Goal: Task Accomplishment & Management: Complete application form

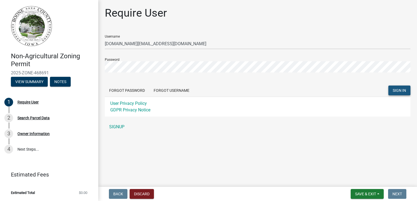
click at [401, 89] on span "SIGN IN" at bounding box center [398, 90] width 13 height 4
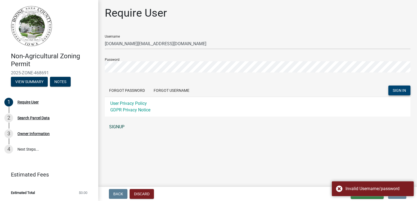
click at [117, 127] on link "SIGNUP" at bounding box center [257, 127] width 305 height 11
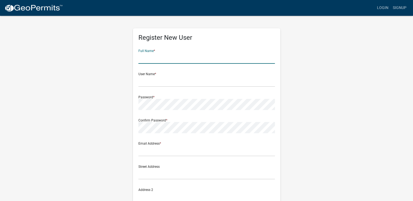
click at [155, 62] on input "text" at bounding box center [206, 58] width 136 height 11
type input "Justin L Van Wyk"
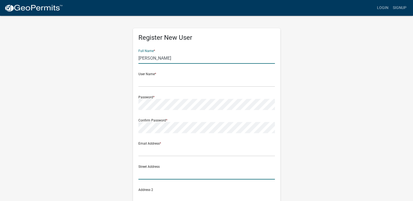
type input "2325 Vilote Ave"
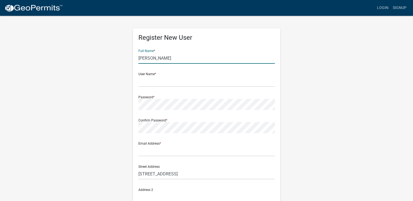
type input "Madrid"
type input "50156"
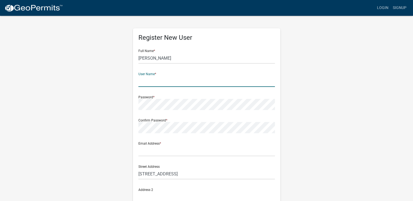
click at [161, 83] on input "text" at bounding box center [206, 81] width 136 height 11
type input "hevans.fashion@gmail.com"
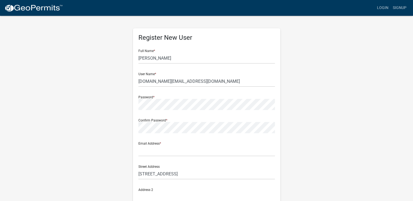
click at [166, 93] on div "Password *" at bounding box center [206, 100] width 136 height 19
click at [169, 157] on form "Full Name * Justin L Van Wyk User Name * hevans.fashion@gmail.com Password * Co…" at bounding box center [206, 161] width 136 height 233
click at [170, 153] on input "text" at bounding box center [206, 150] width 136 height 11
type input "hevans.fashion@gmail.com"
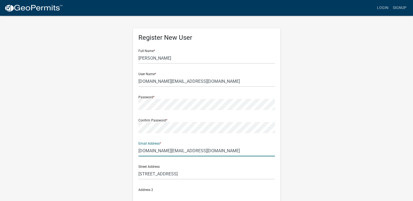
type input "5152905463"
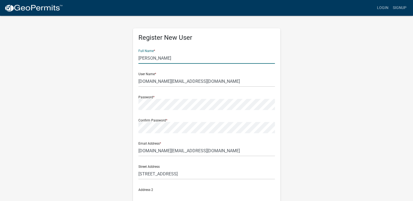
click at [149, 59] on input "Justin L Van Wyk" at bounding box center [206, 58] width 136 height 11
click at [153, 59] on input "Justin L Van Wyk" at bounding box center [206, 58] width 136 height 11
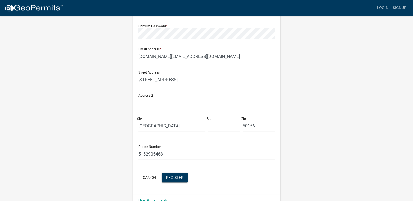
scroll to position [106, 0]
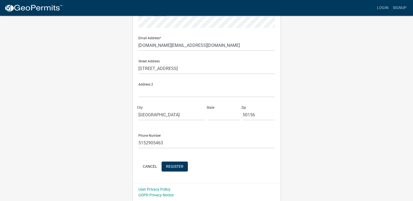
type input "Heidi Van Wyk"
click at [223, 115] on input "text" at bounding box center [224, 114] width 32 height 11
type input "IA"
click at [169, 168] on span "Register" at bounding box center [174, 166] width 17 height 4
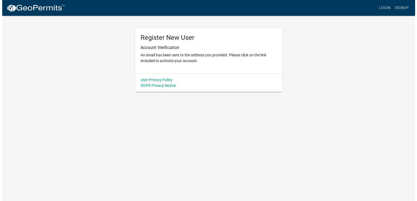
scroll to position [0, 0]
click at [389, 8] on link "Login" at bounding box center [387, 8] width 16 height 10
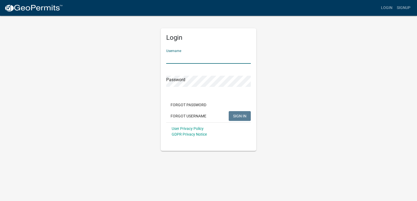
click at [188, 55] on input "Username" at bounding box center [208, 58] width 85 height 11
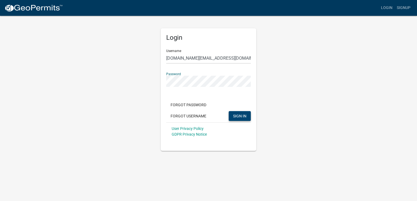
click at [242, 116] on span "SIGN IN" at bounding box center [239, 116] width 13 height 4
click at [241, 116] on span "SIGN IN" at bounding box center [239, 116] width 13 height 4
click at [240, 115] on span "SIGN IN" at bounding box center [239, 116] width 13 height 4
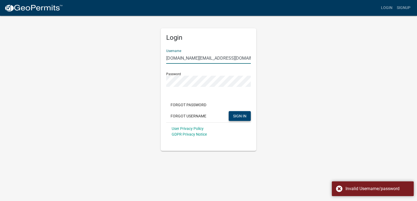
click at [233, 57] on input "hevans.fashion@gmail.com" at bounding box center [208, 58] width 85 height 11
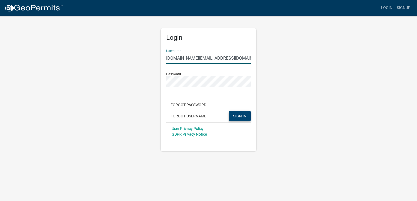
click at [233, 57] on input "hevans.fashion@gmail.com" at bounding box center [208, 58] width 85 height 11
type input "h"
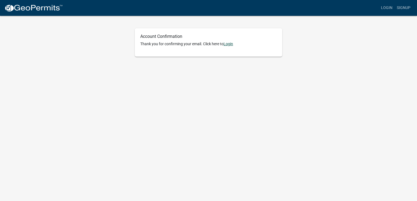
click at [230, 42] on link "Login" at bounding box center [228, 44] width 10 height 4
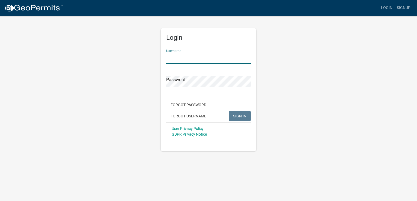
click at [229, 57] on input "Username" at bounding box center [208, 58] width 85 height 11
type input "[DOMAIN_NAME][EMAIL_ADDRESS][DOMAIN_NAME]"
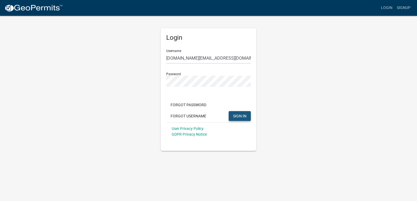
click at [247, 116] on button "SIGN IN" at bounding box center [240, 116] width 22 height 10
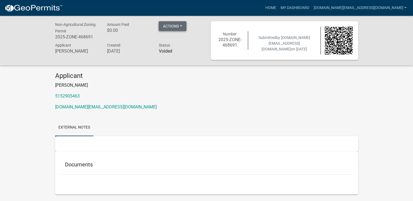
click at [183, 26] on button "Actions" at bounding box center [172, 26] width 28 height 10
click at [303, 88] on p "[PERSON_NAME]" at bounding box center [206, 85] width 303 height 7
click at [278, 7] on link "Home" at bounding box center [270, 8] width 15 height 10
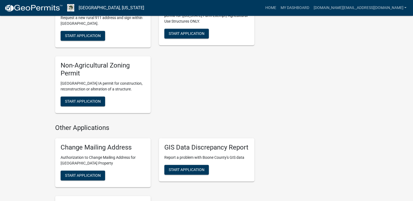
scroll to position [833, 0]
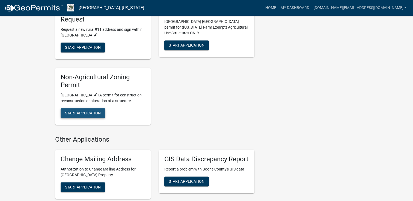
click at [76, 111] on span "Start Application" at bounding box center [83, 113] width 36 height 4
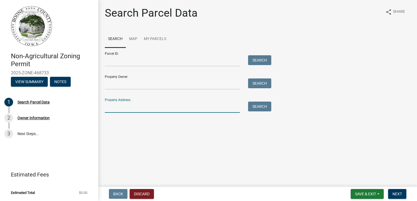
click at [132, 112] on input "Property Address:" at bounding box center [172, 107] width 135 height 11
type input "2325 Vilote Ave"
type input "Heidi Van Wyk"
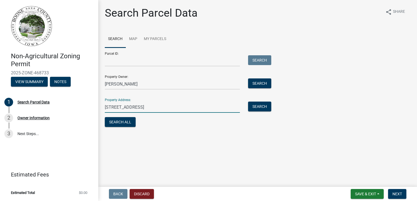
click at [126, 109] on input "2325 Vilote Ave" at bounding box center [172, 107] width 135 height 11
type input "2325 Violet Ave"
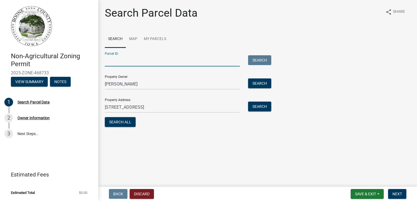
click at [148, 63] on input "Parcel ID:" at bounding box center [172, 60] width 135 height 11
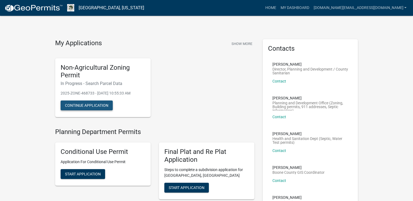
click at [86, 103] on button "Continue Application" at bounding box center [87, 106] width 52 height 10
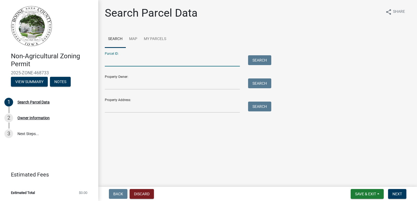
click at [142, 62] on input "Parcel ID:" at bounding box center [172, 60] width 135 height 11
click at [141, 59] on input "Parcel ID:" at bounding box center [172, 60] width 135 height 11
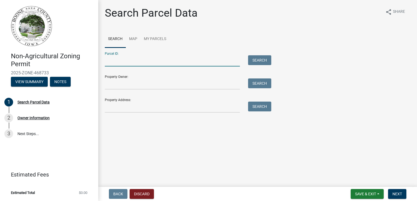
click at [141, 59] on input "Parcel ID:" at bounding box center [172, 60] width 135 height 11
click at [142, 60] on input "Parcel ID:" at bounding box center [172, 60] width 135 height 11
click at [140, 58] on input "Parcel ID:" at bounding box center [172, 60] width 135 height 11
paste input "088225342100005"
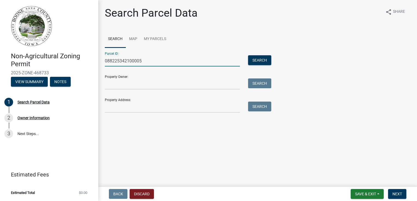
type input "088225342100005"
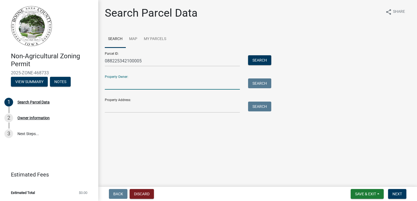
click at [168, 85] on input "Property Owner:" at bounding box center [172, 84] width 135 height 11
type input "[PERSON_NAME]"
type input "2325 Violet Ave"
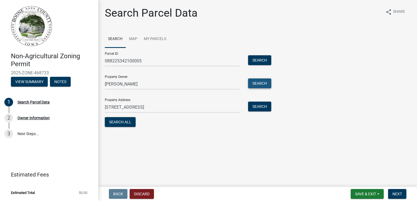
click at [260, 84] on button "Search" at bounding box center [259, 84] width 23 height 10
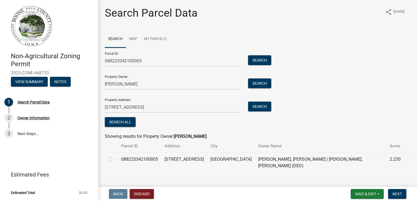
click at [115, 156] on label at bounding box center [115, 156] width 0 height 0
click at [115, 159] on input "radio" at bounding box center [117, 158] width 4 height 4
radio input "true"
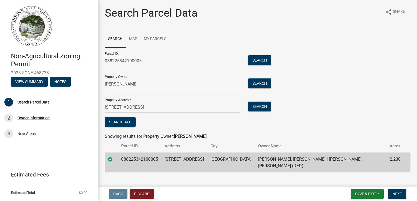
scroll to position [2, 0]
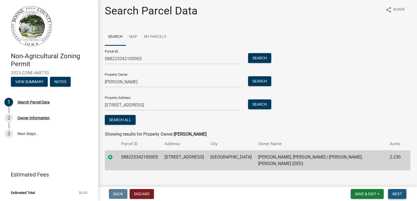
click at [397, 193] on span "Next" at bounding box center [397, 194] width 10 height 4
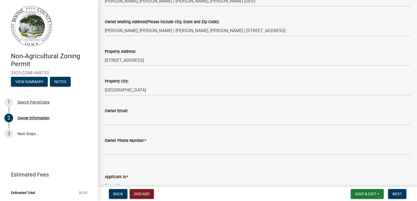
scroll to position [98, 0]
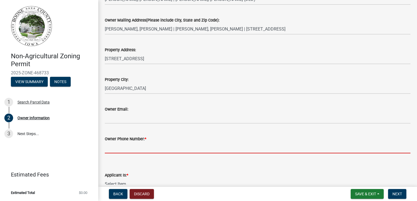
click at [161, 146] on input "Owner Phone Number: *" at bounding box center [257, 147] width 305 height 11
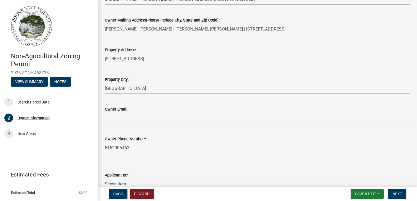
click at [113, 148] on input "5152905463" at bounding box center [257, 147] width 305 height 11
click at [120, 147] on input "515-2905463" at bounding box center [257, 147] width 305 height 11
type input "[PHONE_NUMBER]"
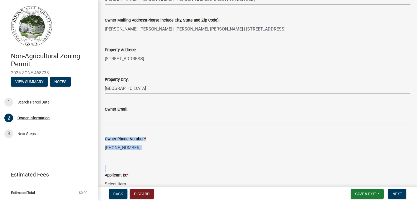
drag, startPoint x: 193, startPoint y: 159, endPoint x: 208, endPoint y: 158, distance: 15.0
click at [208, 158] on wm-data-entity-input-list "NON-AGRICULTURAL ZONING PERMIT Parcel Number: 088225342100005 Owner Name: Van W…" at bounding box center [257, 78] width 305 height 293
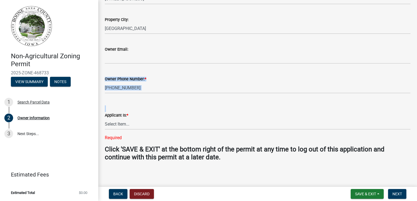
scroll to position [160, 0]
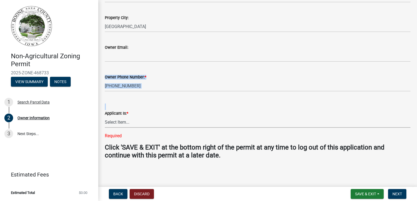
click at [117, 119] on select "Select Item... The Property Owner A contractor who has registered with Boone Co…" at bounding box center [257, 122] width 305 height 11
click at [105, 127] on select "Select Item... The Property Owner A contractor who has registered with Boone Co…" at bounding box center [257, 122] width 305 height 11
select select "38c7e77b-1303-488d-b958-87c851393774"
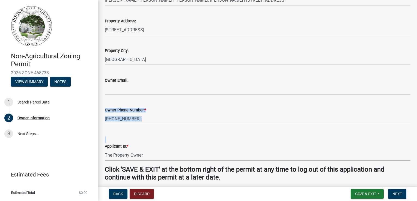
scroll to position [138, 0]
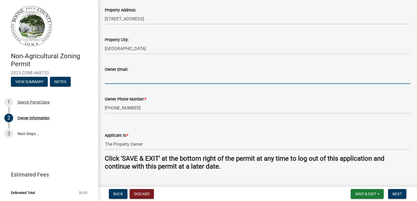
click at [161, 81] on input "Owner Email:" at bounding box center [257, 78] width 305 height 11
type input "[DOMAIN_NAME][EMAIL_ADDRESS][DOMAIN_NAME]"
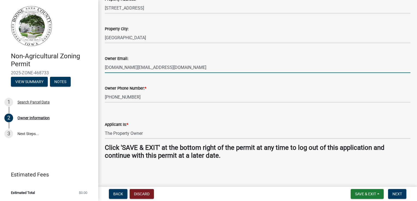
scroll to position [149, 0]
click at [397, 194] on span "Next" at bounding box center [397, 194] width 10 height 4
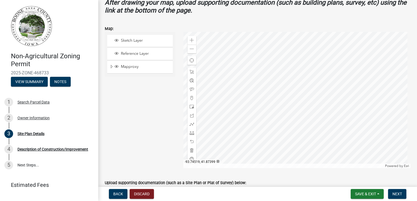
scroll to position [211, 0]
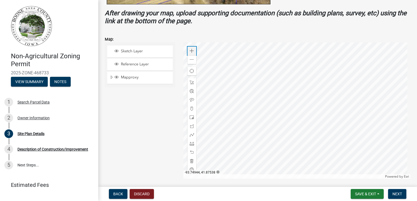
click at [192, 50] on span at bounding box center [192, 51] width 4 height 4
click at [190, 137] on span at bounding box center [192, 135] width 4 height 4
click at [244, 161] on div at bounding box center [296, 111] width 227 height 136
click at [245, 166] on div at bounding box center [296, 111] width 227 height 136
click at [193, 134] on span at bounding box center [192, 135] width 4 height 4
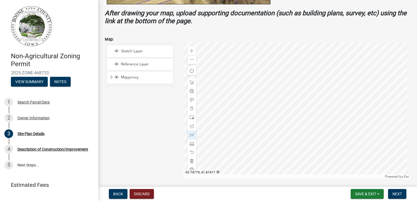
click at [238, 125] on div at bounding box center [296, 111] width 227 height 136
click at [191, 136] on span at bounding box center [192, 135] width 4 height 4
click at [190, 135] on span at bounding box center [192, 135] width 4 height 4
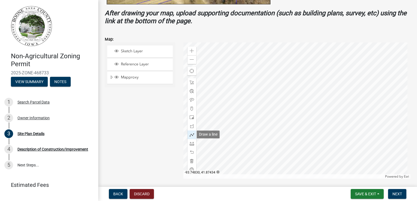
click at [190, 135] on span at bounding box center [192, 135] width 4 height 4
click at [237, 127] on div at bounding box center [296, 111] width 227 height 136
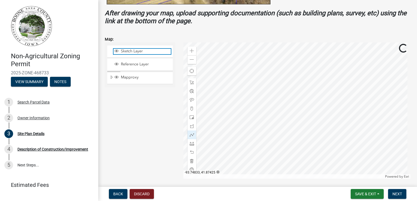
click at [122, 54] on div "Sketch Layer" at bounding box center [141, 51] width 57 height 5
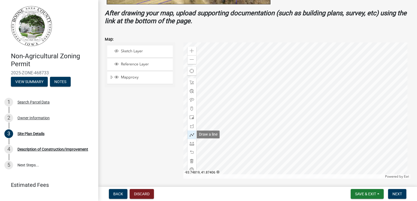
click at [188, 132] on div at bounding box center [191, 135] width 9 height 9
click at [190, 107] on span at bounding box center [192, 109] width 4 height 4
click at [247, 130] on div at bounding box center [296, 111] width 227 height 136
click at [248, 126] on div at bounding box center [296, 111] width 227 height 136
click at [192, 135] on span at bounding box center [192, 135] width 4 height 4
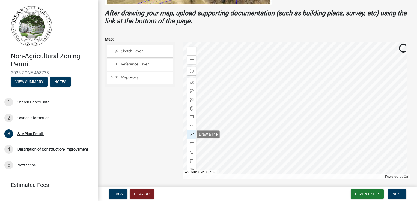
click at [190, 136] on span at bounding box center [192, 135] width 4 height 4
click at [190, 126] on span at bounding box center [192, 126] width 4 height 4
click at [190, 118] on span at bounding box center [192, 117] width 4 height 4
click at [236, 124] on div at bounding box center [296, 111] width 227 height 136
click at [192, 83] on span at bounding box center [192, 82] width 4 height 4
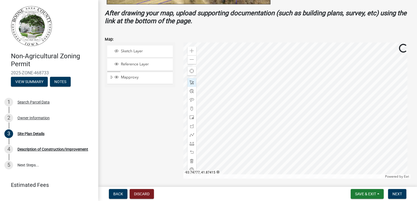
click at [239, 129] on div at bounding box center [296, 111] width 227 height 136
click at [229, 109] on div at bounding box center [296, 111] width 227 height 136
click at [190, 49] on span at bounding box center [192, 51] width 4 height 4
click at [191, 81] on span at bounding box center [192, 82] width 4 height 4
click at [239, 149] on div at bounding box center [296, 111] width 227 height 136
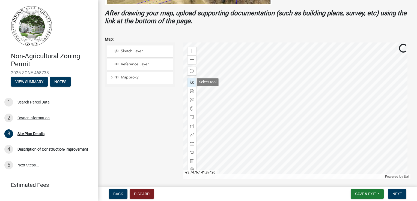
click at [191, 81] on span at bounding box center [192, 82] width 4 height 4
click at [191, 80] on span at bounding box center [192, 82] width 4 height 4
click at [278, 76] on div at bounding box center [296, 111] width 227 height 136
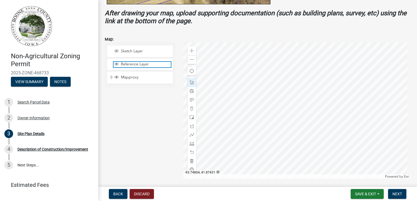
click at [137, 62] on span "Reference Layer" at bounding box center [144, 64] width 51 height 5
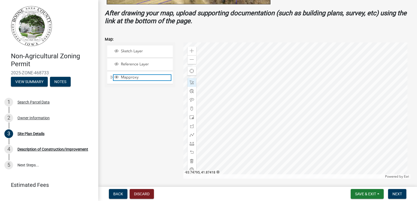
click at [144, 76] on span "Mapproxy" at bounding box center [144, 77] width 51 height 5
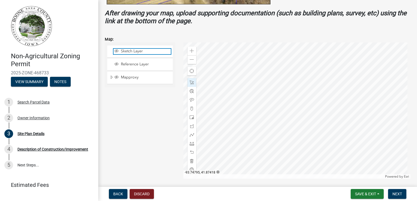
click at [139, 52] on span "Sketch Layer" at bounding box center [144, 51] width 51 height 5
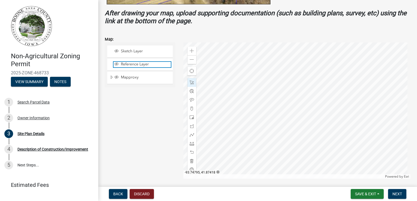
click at [133, 64] on span "Reference Layer" at bounding box center [144, 64] width 51 height 5
click at [192, 58] on span at bounding box center [192, 60] width 4 height 4
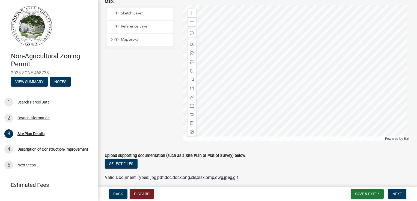
scroll to position [251, 0]
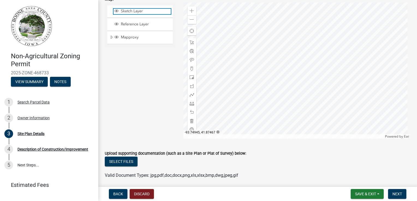
click at [141, 11] on span "Sketch Layer" at bounding box center [144, 11] width 51 height 5
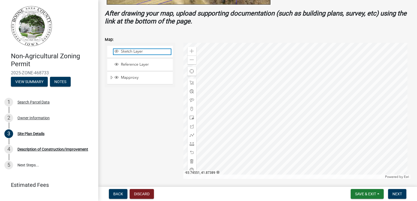
scroll to position [205, 0]
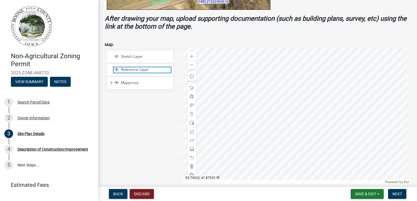
click at [134, 70] on span "Reference Layer" at bounding box center [144, 69] width 51 height 5
click at [191, 138] on span at bounding box center [192, 140] width 4 height 4
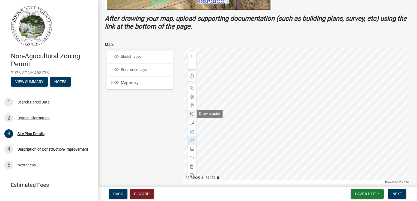
click at [190, 116] on span at bounding box center [192, 114] width 4 height 4
click at [269, 141] on div at bounding box center [296, 116] width 227 height 136
click at [270, 146] on div at bounding box center [296, 116] width 227 height 136
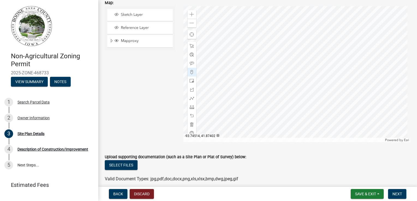
scroll to position [250, 0]
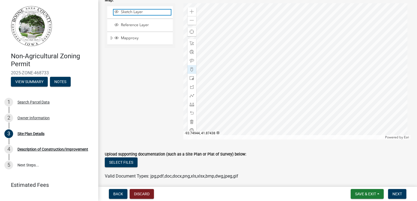
click at [135, 10] on span "Sketch Layer" at bounding box center [144, 12] width 51 height 5
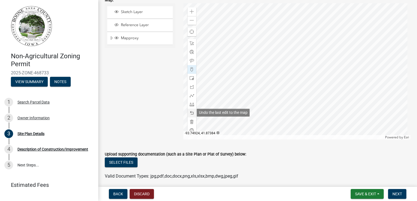
click at [190, 112] on span at bounding box center [192, 113] width 4 height 4
click at [190, 11] on span at bounding box center [192, 12] width 4 height 4
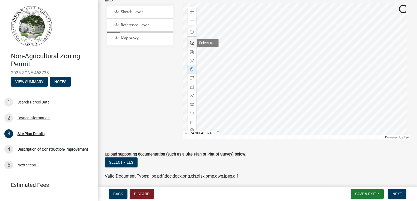
click at [190, 43] on span at bounding box center [192, 43] width 4 height 4
click at [188, 42] on div at bounding box center [191, 43] width 9 height 9
click at [190, 44] on span at bounding box center [192, 43] width 4 height 4
click at [300, 41] on div at bounding box center [296, 71] width 227 height 136
click at [191, 96] on span at bounding box center [192, 96] width 4 height 4
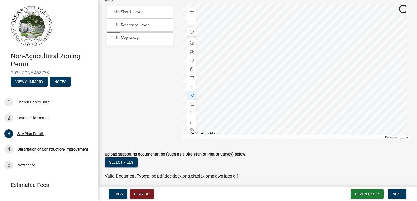
click at [222, 99] on div at bounding box center [296, 71] width 227 height 136
click at [222, 107] on div at bounding box center [296, 71] width 227 height 136
click at [244, 109] on div at bounding box center [296, 71] width 227 height 136
click at [244, 100] on div at bounding box center [296, 71] width 227 height 136
click at [126, 92] on div "Sketch Layer Reference Layer Mapproxy IncorporatedCities Corporate Limits Parce…" at bounding box center [140, 71] width 79 height 136
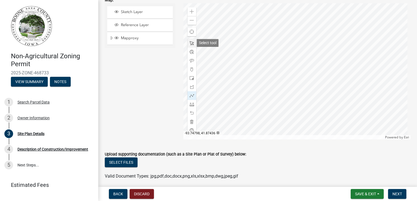
click at [193, 43] on div at bounding box center [191, 43] width 9 height 9
click at [140, 23] on span "Reference Layer" at bounding box center [144, 25] width 51 height 5
click at [142, 12] on span "Sketch Layer" at bounding box center [144, 12] width 51 height 5
click at [132, 37] on span "Mapproxy" at bounding box center [144, 38] width 51 height 5
click at [140, 24] on span "Reference Layer" at bounding box center [144, 25] width 51 height 5
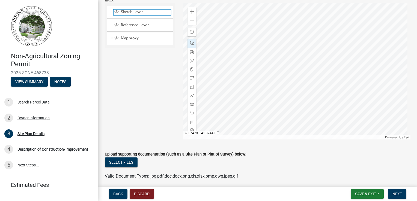
click at [135, 11] on span "Sketch Layer" at bounding box center [144, 12] width 51 height 5
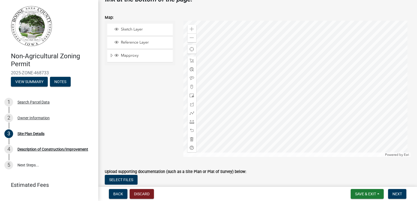
scroll to position [227, 0]
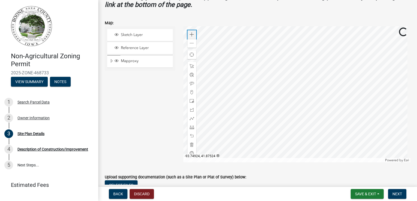
click at [191, 31] on div "Zoom in" at bounding box center [191, 34] width 9 height 9
click at [191, 65] on span at bounding box center [192, 66] width 4 height 4
click at [190, 64] on span at bounding box center [192, 66] width 4 height 4
click at [266, 26] on div at bounding box center [296, 94] width 227 height 136
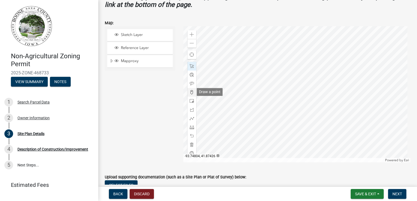
click at [190, 92] on span at bounding box center [192, 92] width 4 height 4
click at [237, 113] on div at bounding box center [296, 94] width 227 height 136
click at [238, 123] on div at bounding box center [296, 94] width 227 height 136
click at [259, 123] on div at bounding box center [296, 94] width 227 height 136
click at [259, 113] on div at bounding box center [296, 94] width 227 height 136
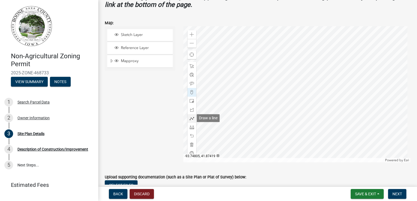
click at [190, 119] on span at bounding box center [192, 118] width 4 height 4
click at [238, 115] on div at bounding box center [296, 94] width 227 height 136
click at [238, 123] on div at bounding box center [296, 94] width 227 height 136
click at [260, 123] on div at bounding box center [296, 94] width 227 height 136
click at [259, 113] on div at bounding box center [296, 94] width 227 height 136
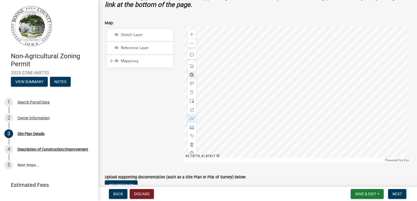
click at [238, 114] on div at bounding box center [296, 94] width 227 height 136
click at [238, 113] on div at bounding box center [296, 94] width 227 height 136
click at [190, 117] on span at bounding box center [192, 118] width 4 height 4
click at [190, 101] on span at bounding box center [192, 101] width 4 height 4
click at [237, 113] on div at bounding box center [296, 94] width 227 height 136
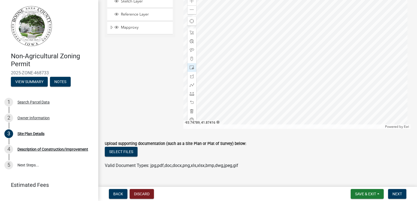
scroll to position [271, 0]
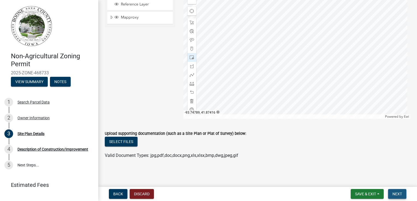
click at [395, 192] on span "Next" at bounding box center [397, 194] width 10 height 4
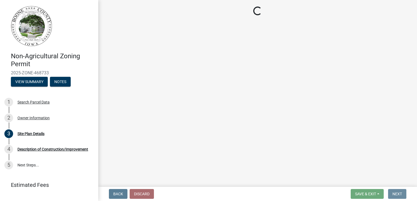
scroll to position [0, 0]
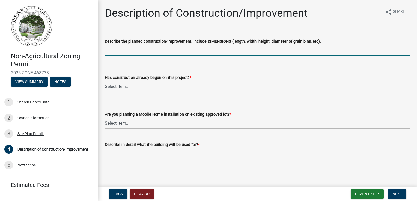
click at [155, 54] on input "Describe the planned construction/improvement. Include DIMENSIONS (length, widt…" at bounding box center [257, 50] width 305 height 11
type input "lean to addition on south side of 30 x 30 shed. addition would be 11 ft wide by…"
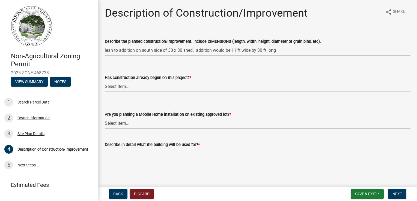
click at [135, 89] on select "Select Item... Yes No" at bounding box center [257, 86] width 305 height 11
click at [105, 81] on select "Select Item... Yes No" at bounding box center [257, 86] width 305 height 11
select select "01e8e1f9-3f2c-406e-ab60-ab2566a009f6"
click at [131, 126] on select "Select Item... Yes No" at bounding box center [257, 123] width 305 height 11
click at [105, 118] on select "Select Item... Yes No" at bounding box center [257, 123] width 305 height 11
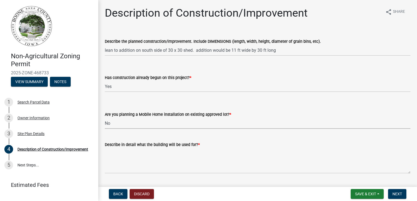
select select "11cf4637-fcbf-4a36-af17-97ff4966c2e6"
drag, startPoint x: 134, startPoint y: 175, endPoint x: 139, endPoint y: 170, distance: 6.8
click at [139, 170] on wm-data-entity-input "Describe in detail what the building will be used for? *" at bounding box center [257, 156] width 305 height 44
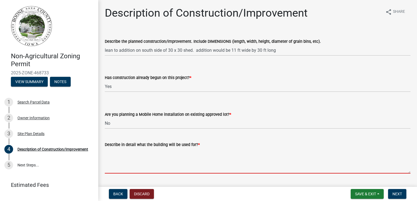
click at [139, 170] on textarea "Describe in detail what the building will be used for? *" at bounding box center [257, 161] width 305 height 26
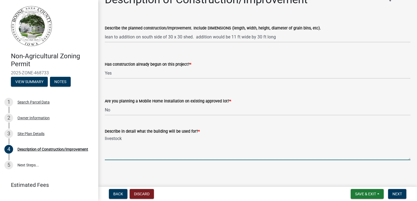
scroll to position [14, 0]
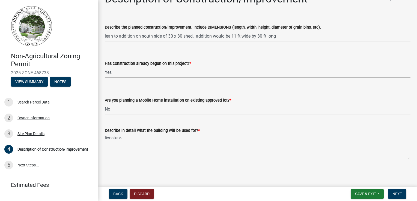
type textarea "livestock"
click at [113, 75] on select "Select Item... Yes No" at bounding box center [257, 72] width 305 height 11
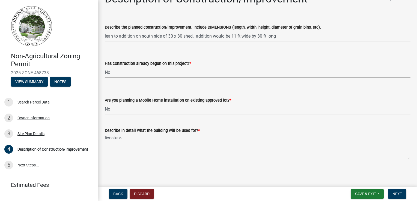
click at [105, 67] on select "Select Item... Yes No" at bounding box center [257, 72] width 305 height 11
select select "780d6c2c-296a-4ca9-89f5-6f46740c66d4"
click at [398, 195] on span "Next" at bounding box center [397, 194] width 10 height 4
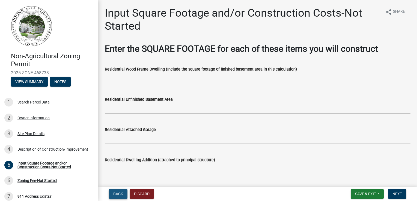
click at [118, 194] on span "Back" at bounding box center [118, 194] width 10 height 4
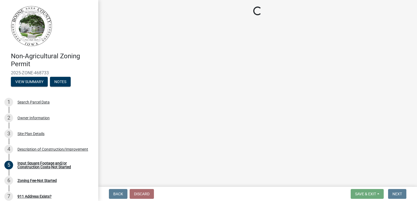
select select "780d6c2c-296a-4ca9-89f5-6f46740c66d4"
select select "11cf4637-fcbf-4a36-af17-97ff4966c2e6"
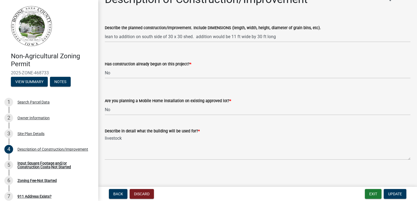
scroll to position [14, 0]
click at [398, 195] on span "Update" at bounding box center [395, 194] width 14 height 4
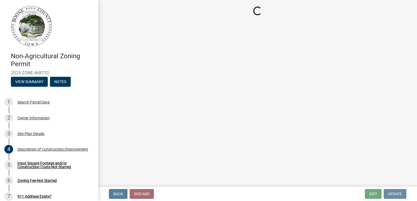
scroll to position [0, 0]
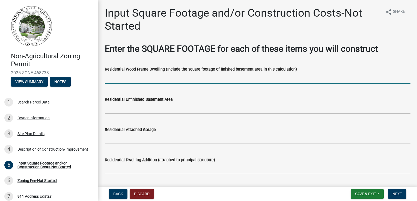
click at [154, 78] on input "text" at bounding box center [257, 78] width 305 height 11
type input "3"
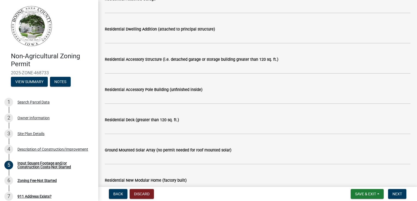
scroll to position [120, 0]
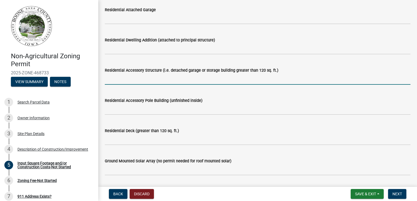
click at [140, 83] on input "text" at bounding box center [257, 79] width 305 height 11
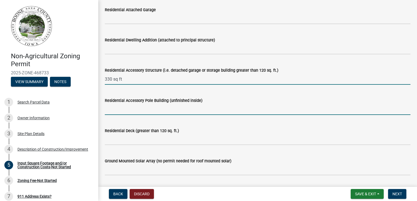
type input "330"
click at [151, 106] on input "text" at bounding box center [257, 109] width 305 height 11
type input "330"
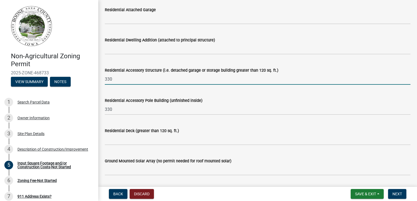
click at [115, 78] on input "330" at bounding box center [257, 79] width 305 height 11
type input "3"
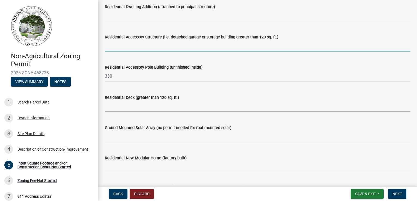
scroll to position [164, 0]
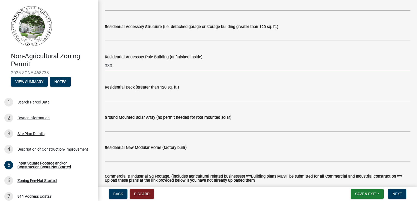
click at [125, 69] on input "330" at bounding box center [257, 65] width 305 height 11
type input "330"
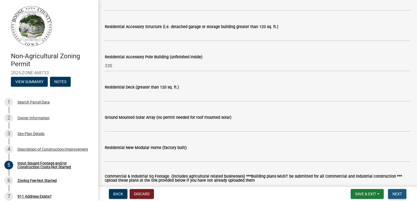
click at [399, 193] on span "Next" at bounding box center [397, 194] width 10 height 4
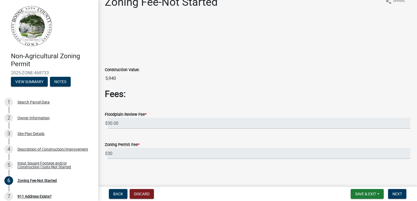
scroll to position [11, 0]
click at [397, 194] on span "Next" at bounding box center [397, 194] width 10 height 4
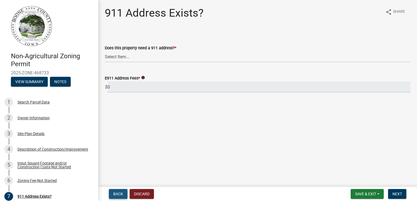
click at [118, 196] on span "Back" at bounding box center [118, 194] width 10 height 4
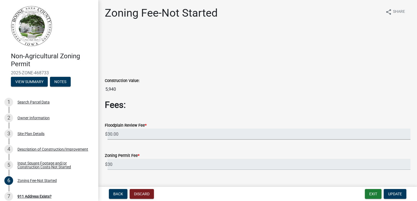
click at [149, 133] on input "30.00" at bounding box center [258, 134] width 303 height 11
click at [396, 195] on span "Update" at bounding box center [395, 194] width 14 height 4
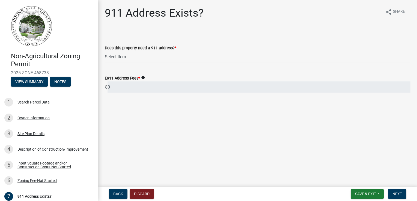
click at [164, 57] on select "Select Item... Property already has a 911 address Request a new 911 address, si…" at bounding box center [257, 56] width 305 height 11
click at [105, 51] on select "Select Item... Property already has a 911 address Request a new 911 address, si…" at bounding box center [257, 56] width 305 height 11
select select "f1813c40-ff51-4f8e-a09d-ea2142ee239a"
click at [397, 194] on span "Next" at bounding box center [397, 194] width 10 height 4
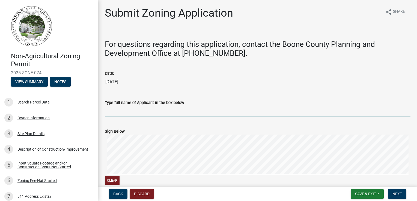
click at [112, 109] on input "Type full name of Applicant in the box below" at bounding box center [257, 111] width 305 height 11
type input "[PERSON_NAME]"
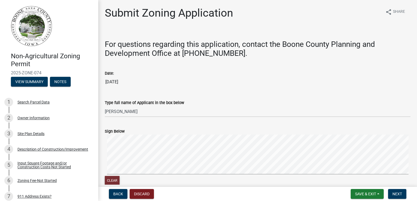
click at [109, 179] on button "Clear" at bounding box center [112, 180] width 15 height 9
click at [104, 157] on div "Sign Below Clear" at bounding box center [258, 154] width 314 height 65
click at [107, 176] on button "Clear" at bounding box center [112, 180] width 15 height 9
click at [103, 154] on div "Sign Below Clear" at bounding box center [258, 154] width 314 height 65
drag, startPoint x: 397, startPoint y: 194, endPoint x: 396, endPoint y: 197, distance: 3.4
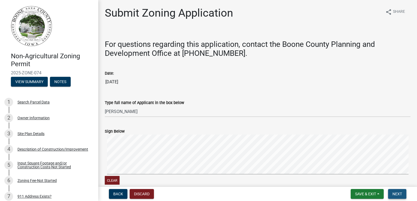
click at [396, 197] on button "Next" at bounding box center [397, 194] width 18 height 10
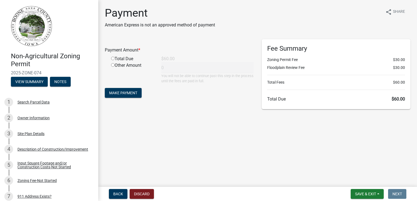
click at [114, 59] on input "radio" at bounding box center [113, 59] width 4 height 4
radio input "true"
type input "60"
click at [128, 94] on span "Make Payment" at bounding box center [123, 93] width 28 height 4
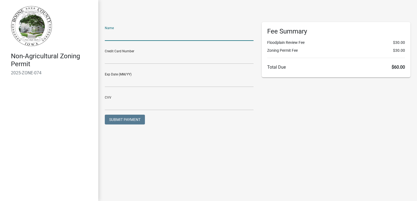
click at [121, 32] on input "text" at bounding box center [179, 35] width 149 height 11
type input "[PERSON_NAME]"
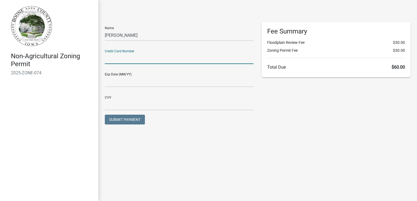
click at [139, 56] on input "text" at bounding box center [179, 58] width 149 height 11
type input "[CREDIT_CARD_NUMBER]"
click at [134, 81] on input "text" at bounding box center [179, 81] width 149 height 11
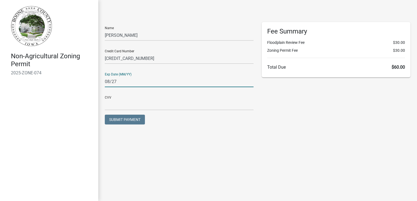
type input "08/27"
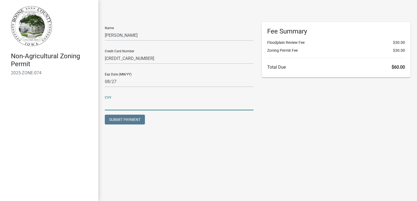
click at [127, 105] on input "text" at bounding box center [179, 104] width 149 height 11
type input "994"
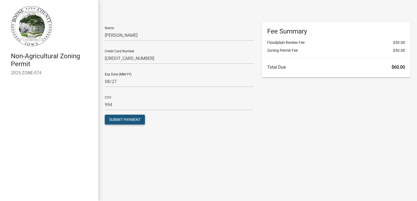
click at [125, 118] on span "Submit Payment" at bounding box center [124, 120] width 31 height 4
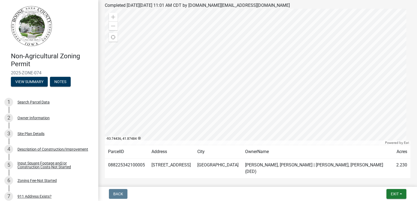
scroll to position [110, 0]
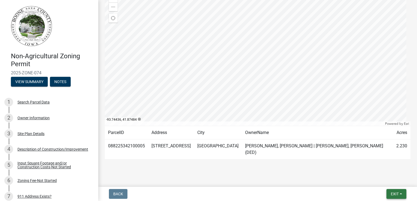
click at [392, 194] on span "Exit" at bounding box center [395, 194] width 8 height 4
click at [393, 192] on span "Exit" at bounding box center [395, 194] width 8 height 4
